Goal: Navigation & Orientation: Go to known website

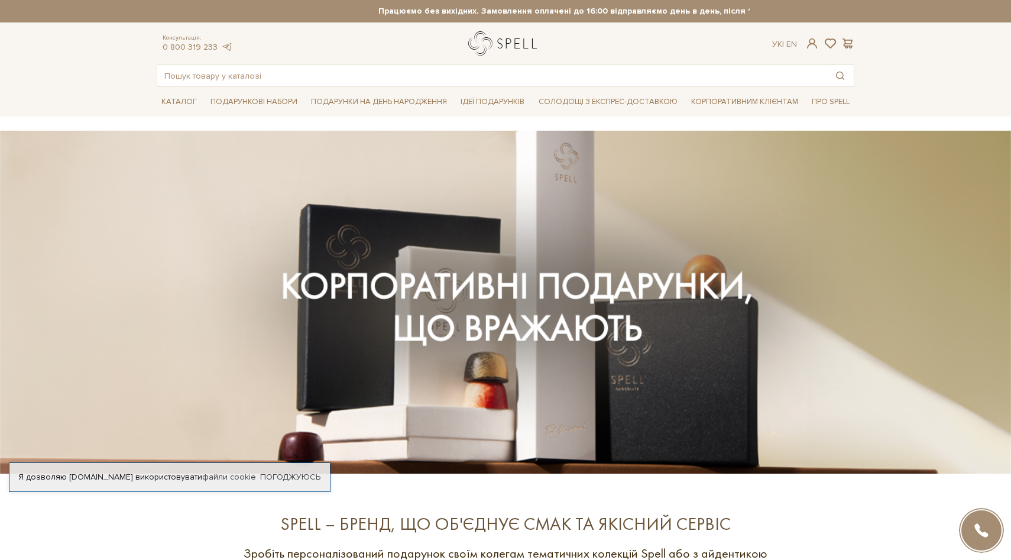
click at [525, 43] on link "logo" at bounding box center [505, 43] width 74 height 24
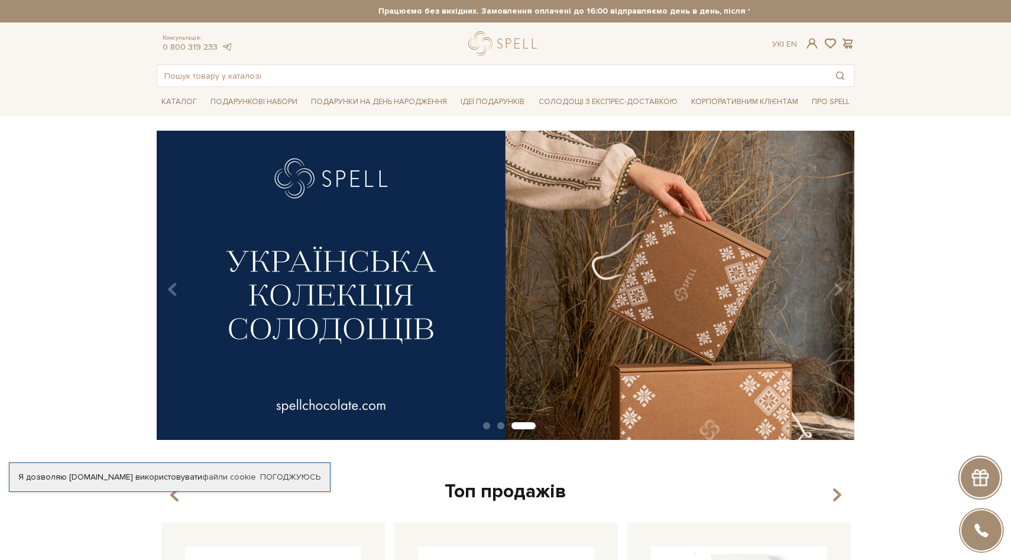
click at [92, 216] on div "slide 4 of 3" at bounding box center [505, 281] width 1011 height 301
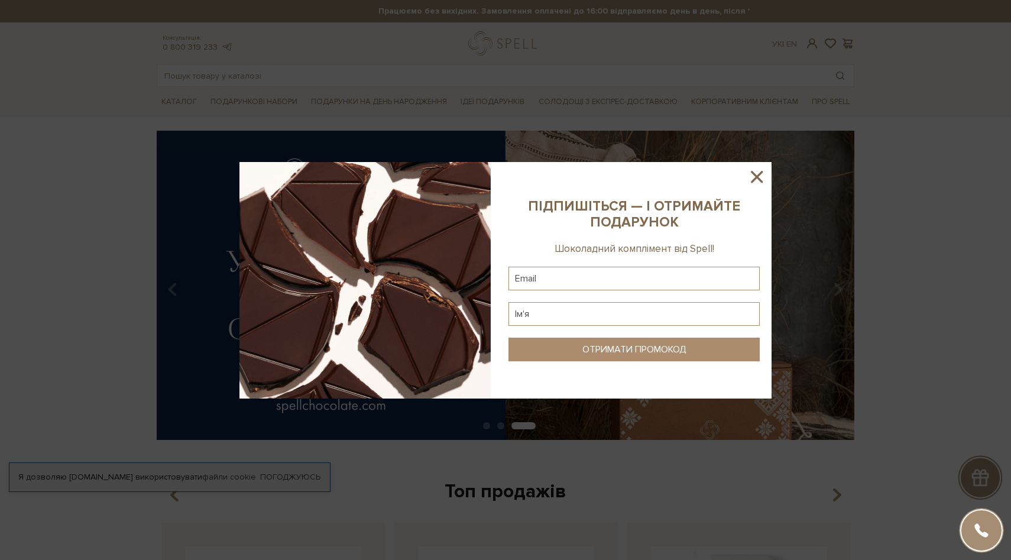
click at [761, 176] on icon at bounding box center [757, 177] width 20 height 20
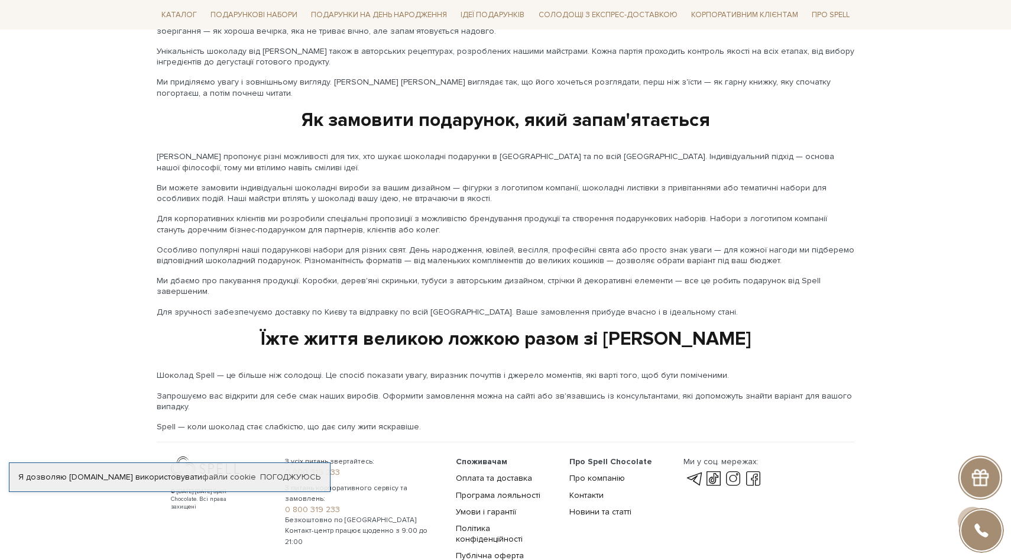
scroll to position [1854, 0]
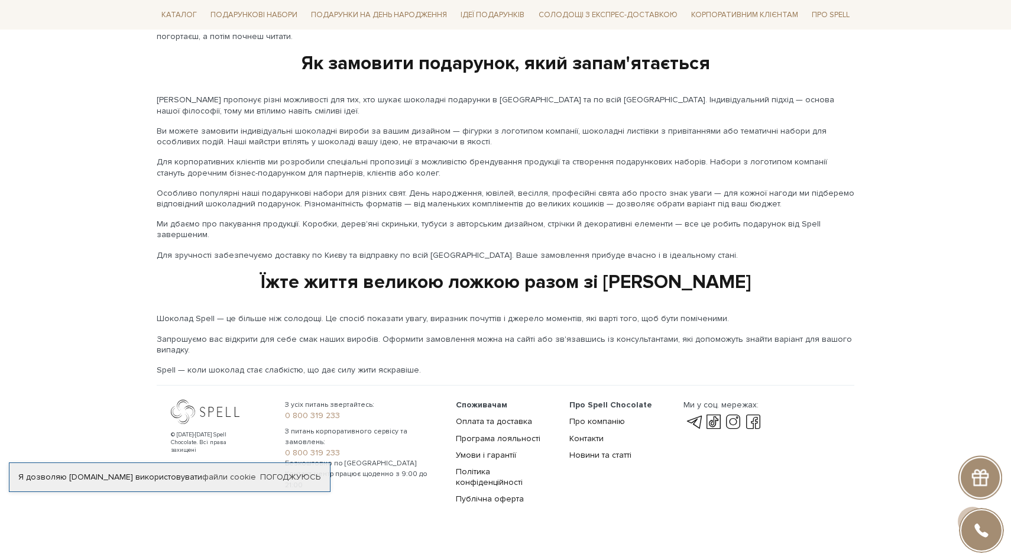
click at [218, 400] on div at bounding box center [211, 412] width 80 height 24
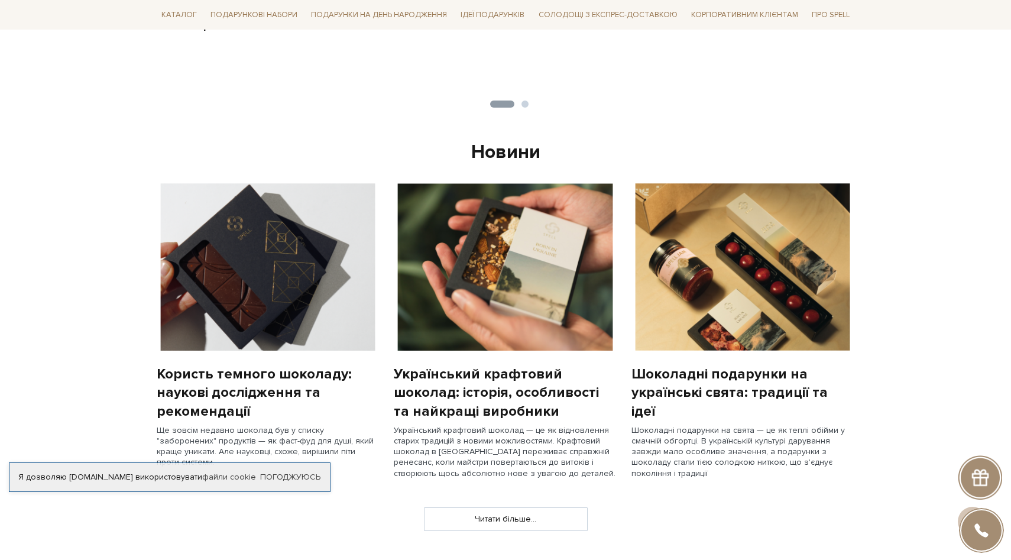
scroll to position [0, 0]
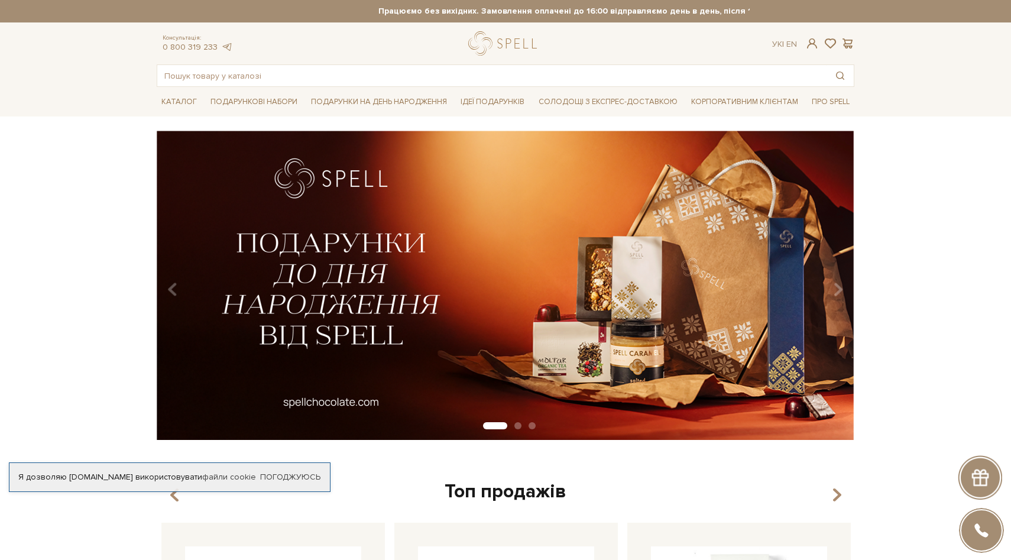
click at [477, 41] on div at bounding box center [505, 43] width 74 height 24
